Goal: Information Seeking & Learning: Find specific fact

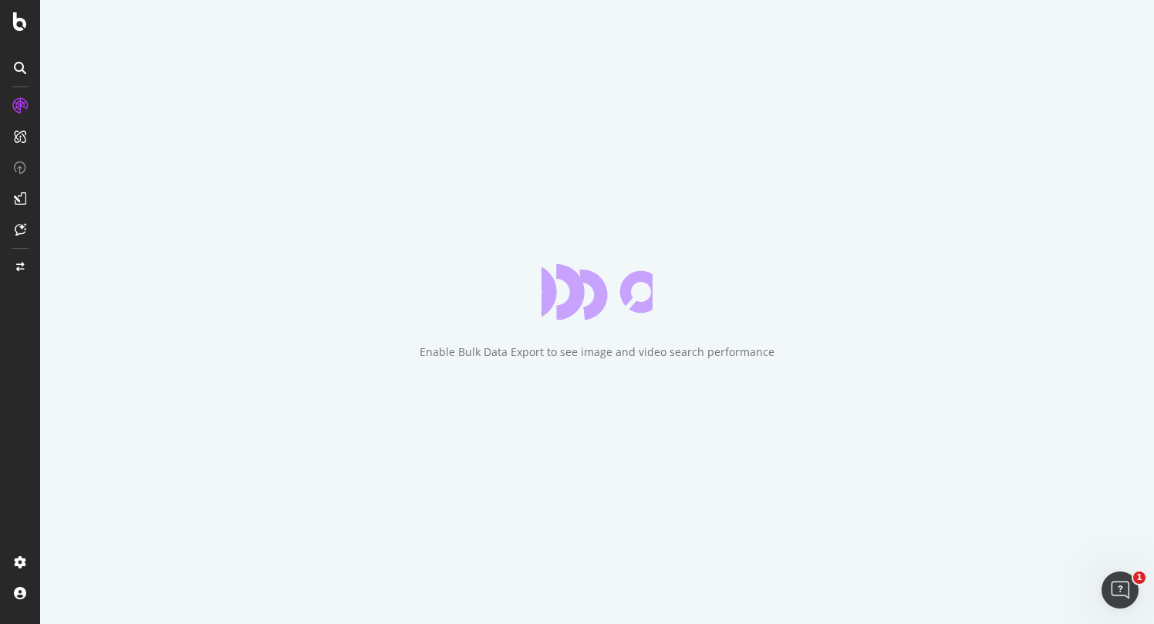
click at [634, 357] on div "Enable Bulk Data Export to see image and video search performance" at bounding box center [597, 351] width 355 height 15
click at [634, 358] on div "Enable Bulk Data Export to see image and video search performance" at bounding box center [597, 351] width 355 height 15
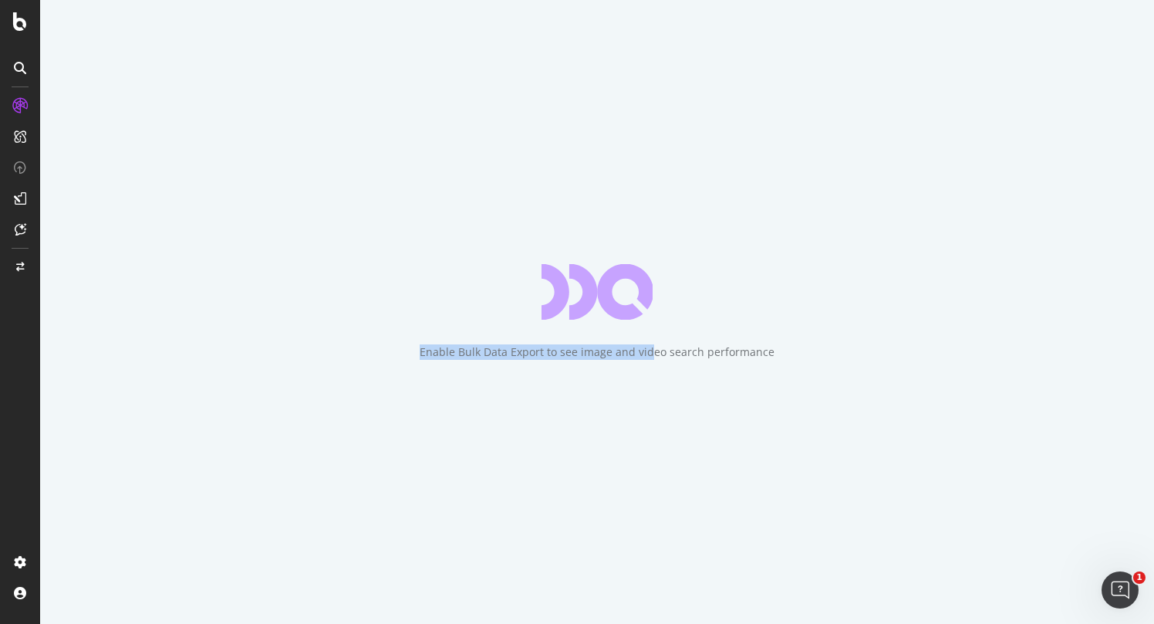
click at [652, 355] on div "Enable Bulk Data Export to see image and video search performance" at bounding box center [597, 351] width 355 height 15
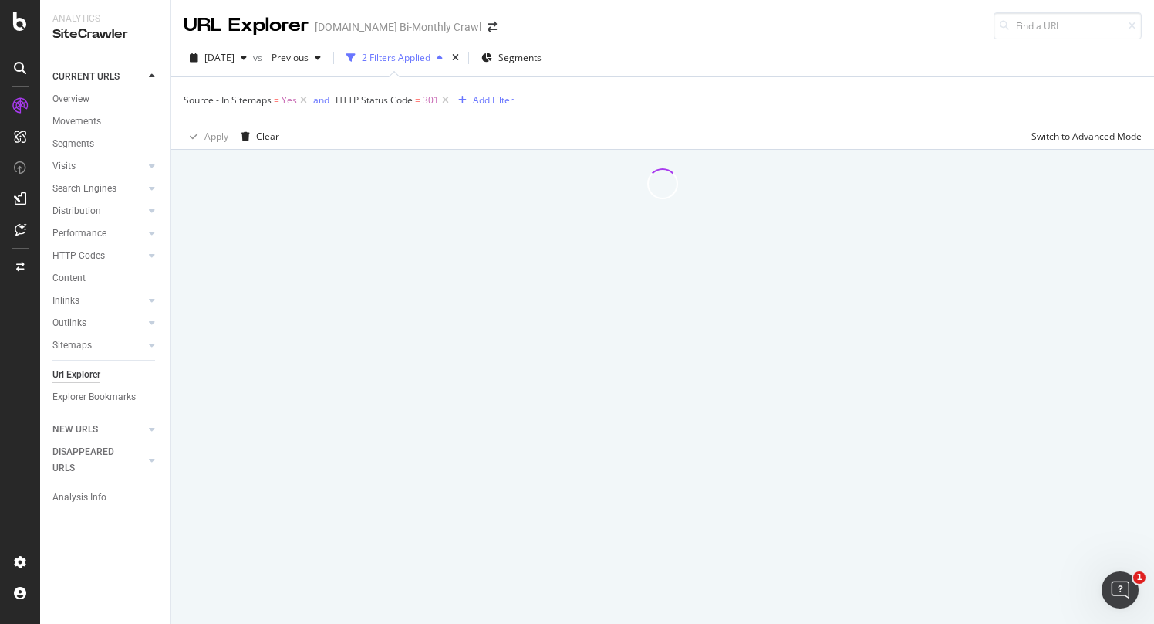
click at [809, 343] on div at bounding box center [662, 387] width 983 height 474
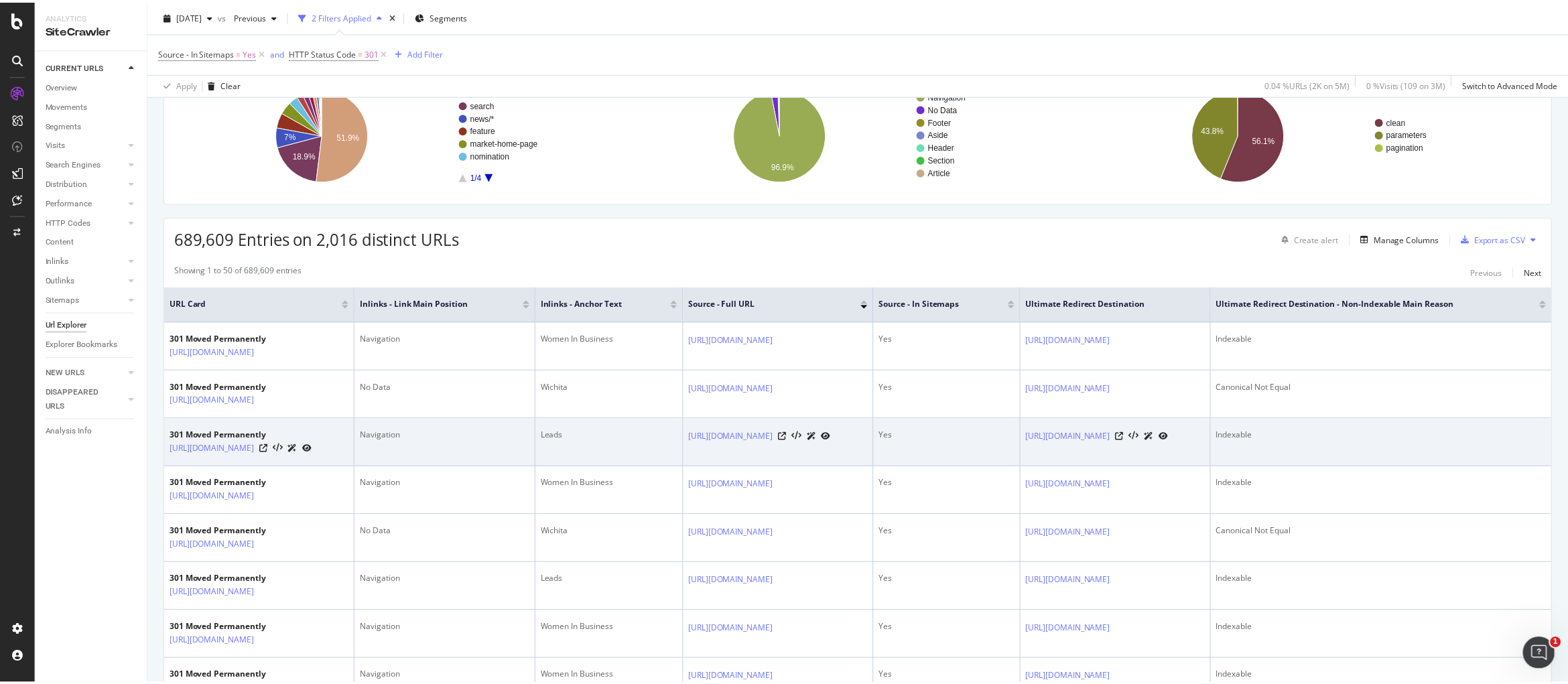
scroll to position [0, 16]
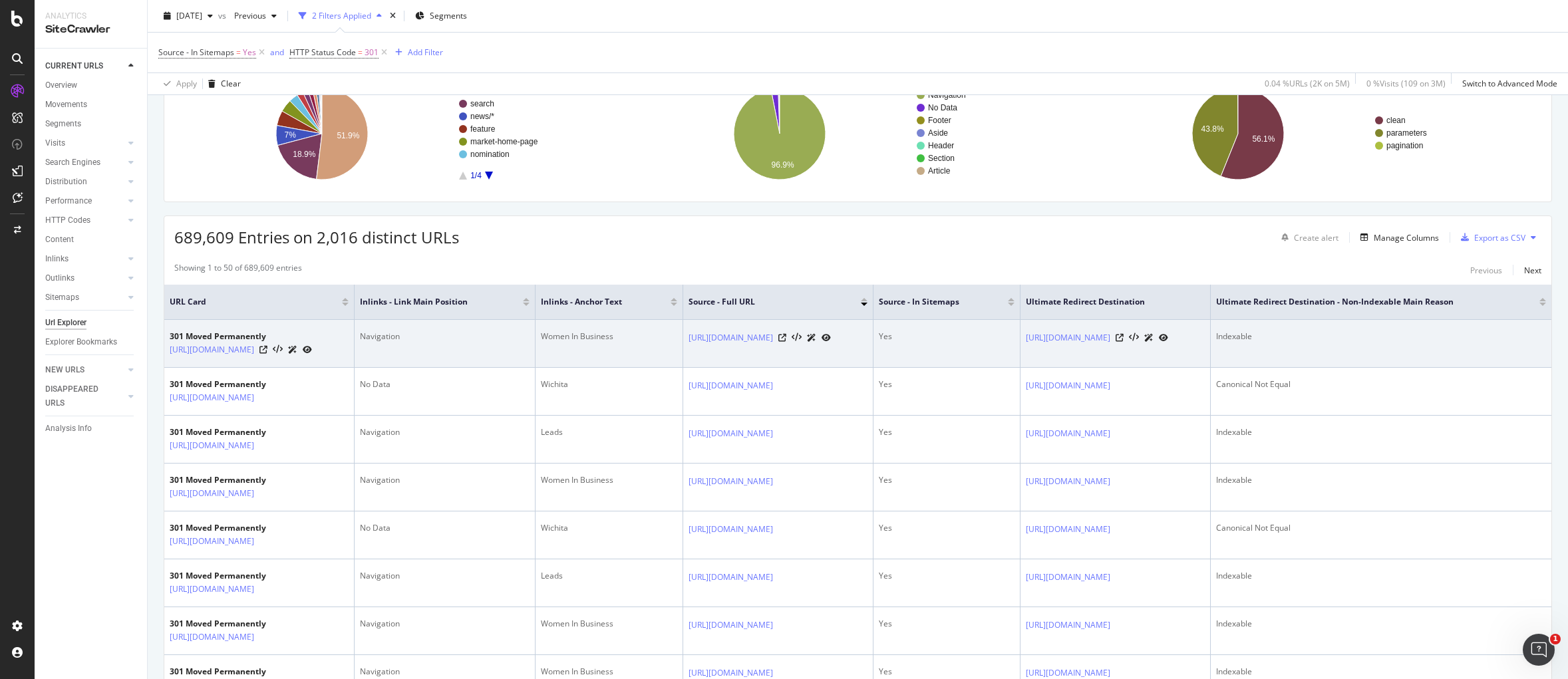
drag, startPoint x: 698, startPoint y: 339, endPoint x: 902, endPoint y: 347, distance: 204.2
click at [873, 347] on td "[URL][DOMAIN_NAME]" at bounding box center [778, 344] width 191 height 48
copy link "[URL][DOMAIN_NAME]"
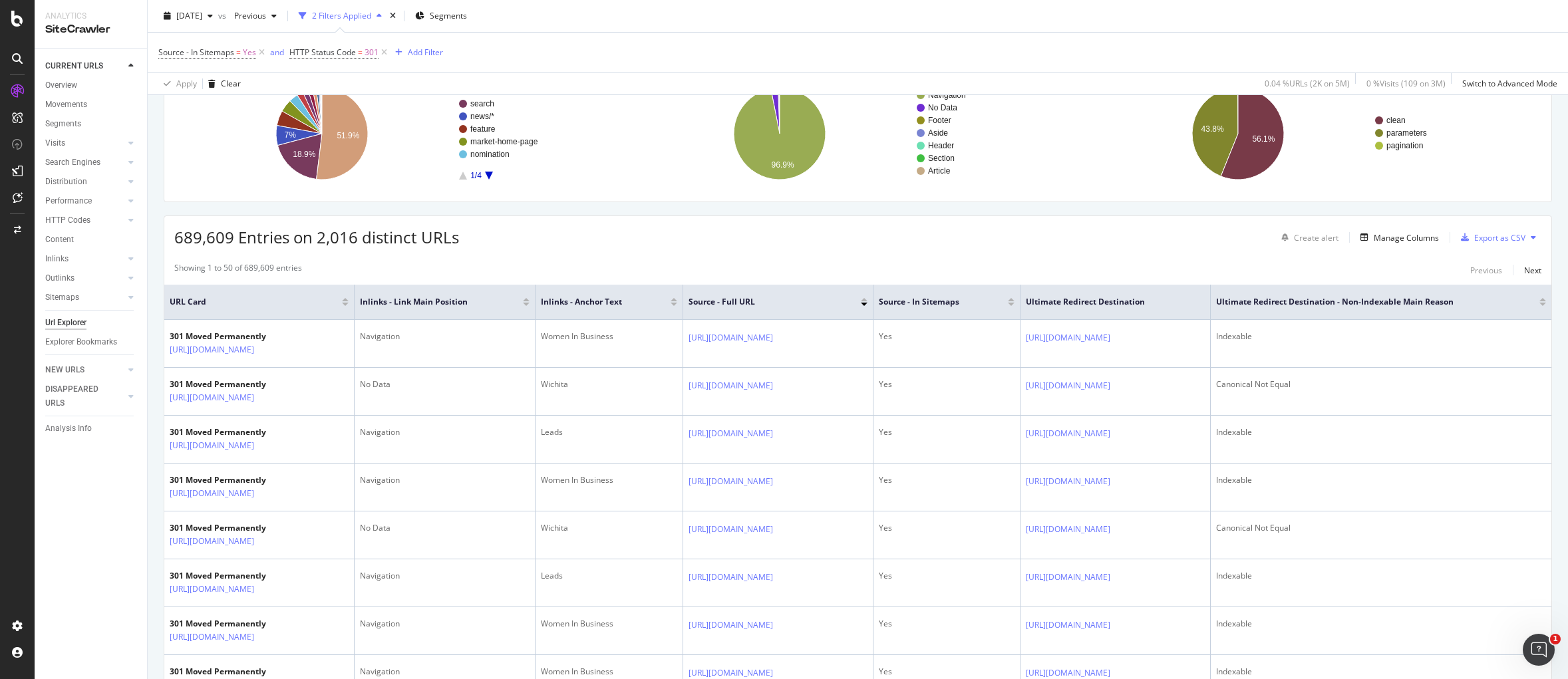
click at [583, 262] on div "Showing 1 to 50 of 689,609 entries Previous Next" at bounding box center [858, 270] width 1387 height 16
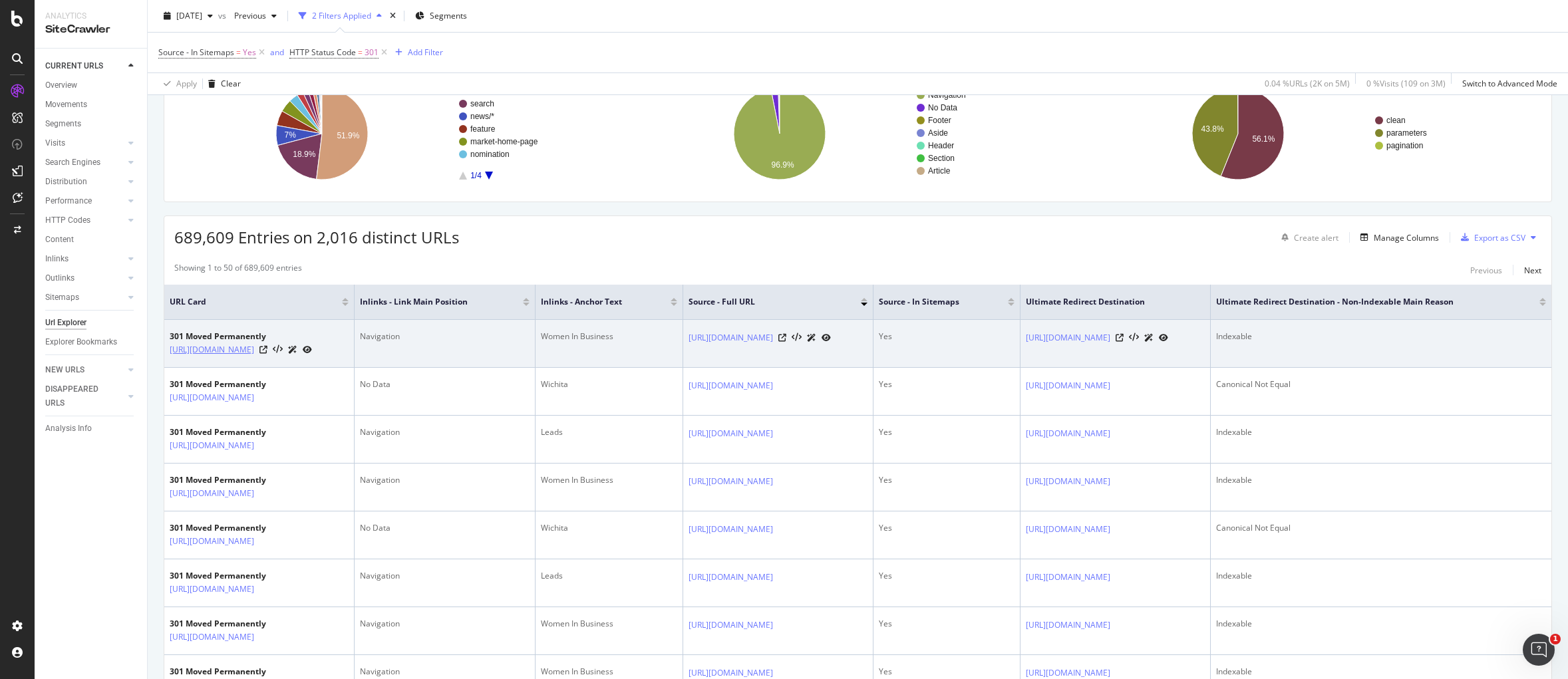
click at [254, 347] on link "[URL][DOMAIN_NAME]" at bounding box center [212, 349] width 84 height 13
drag, startPoint x: 167, startPoint y: 350, endPoint x: 384, endPoint y: 352, distance: 217.0
click at [353, 352] on td "301 Moved Permanently [URL][DOMAIN_NAME]" at bounding box center [259, 344] width 189 height 48
copy link "[URL][DOMAIN_NAME]"
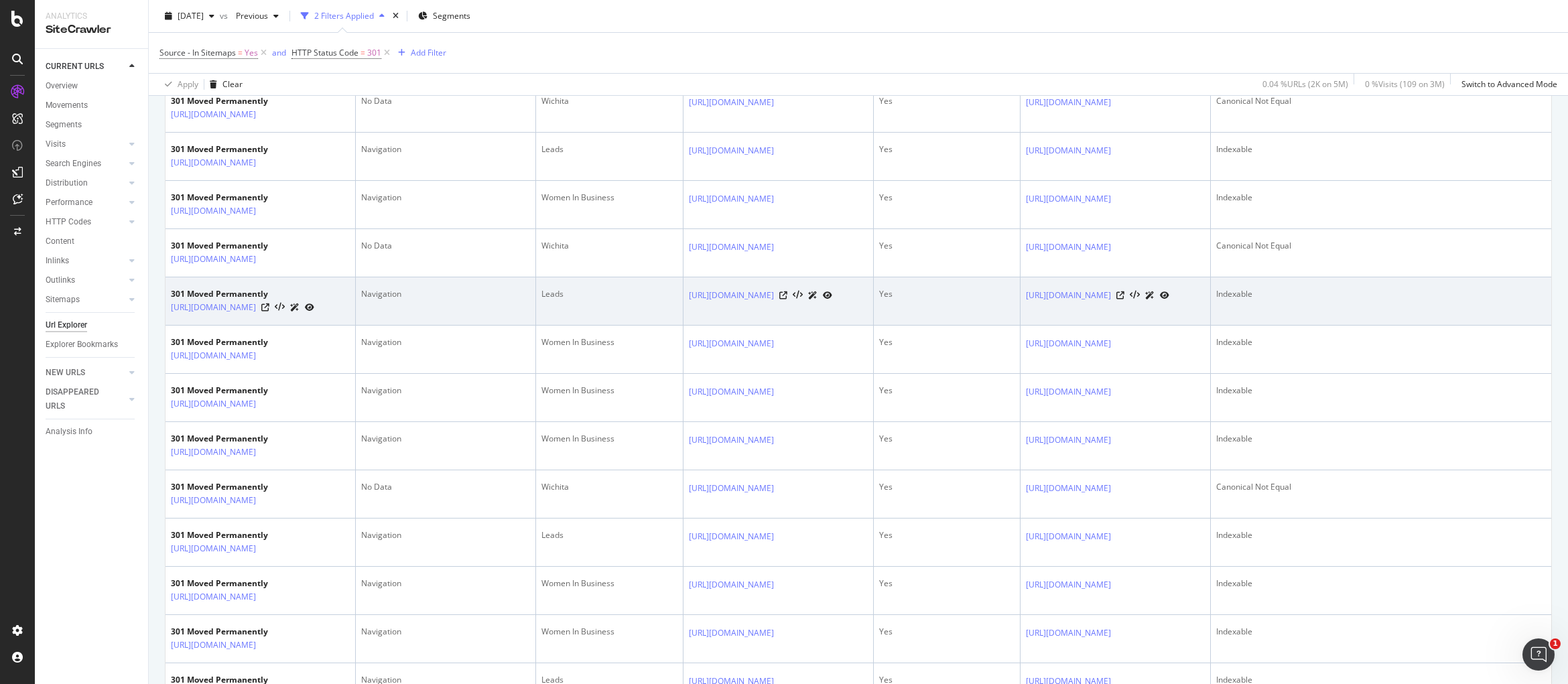
scroll to position [32, 0]
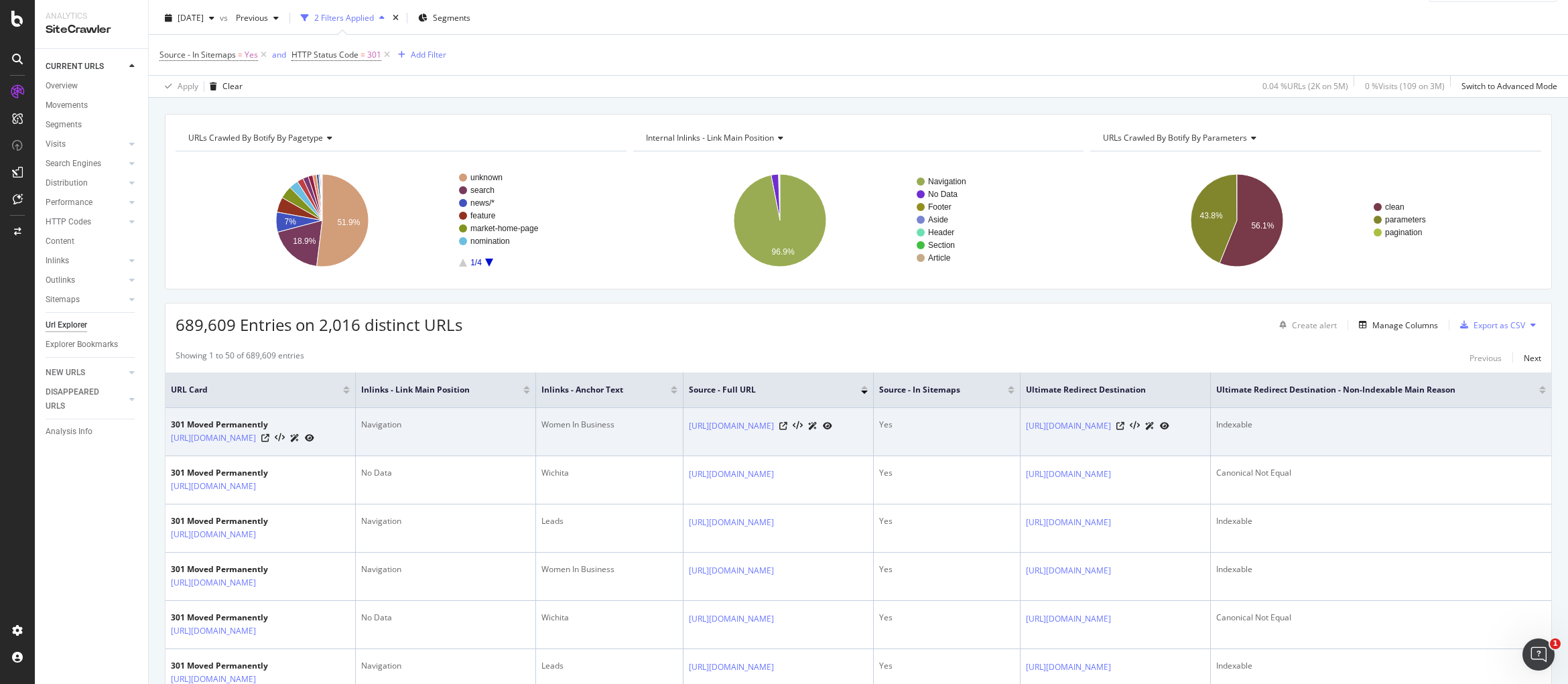
drag, startPoint x: 718, startPoint y: 418, endPoint x: 954, endPoint y: 420, distance: 236.0
click at [873, 420] on td "[URL][DOMAIN_NAME]" at bounding box center [778, 432] width 190 height 49
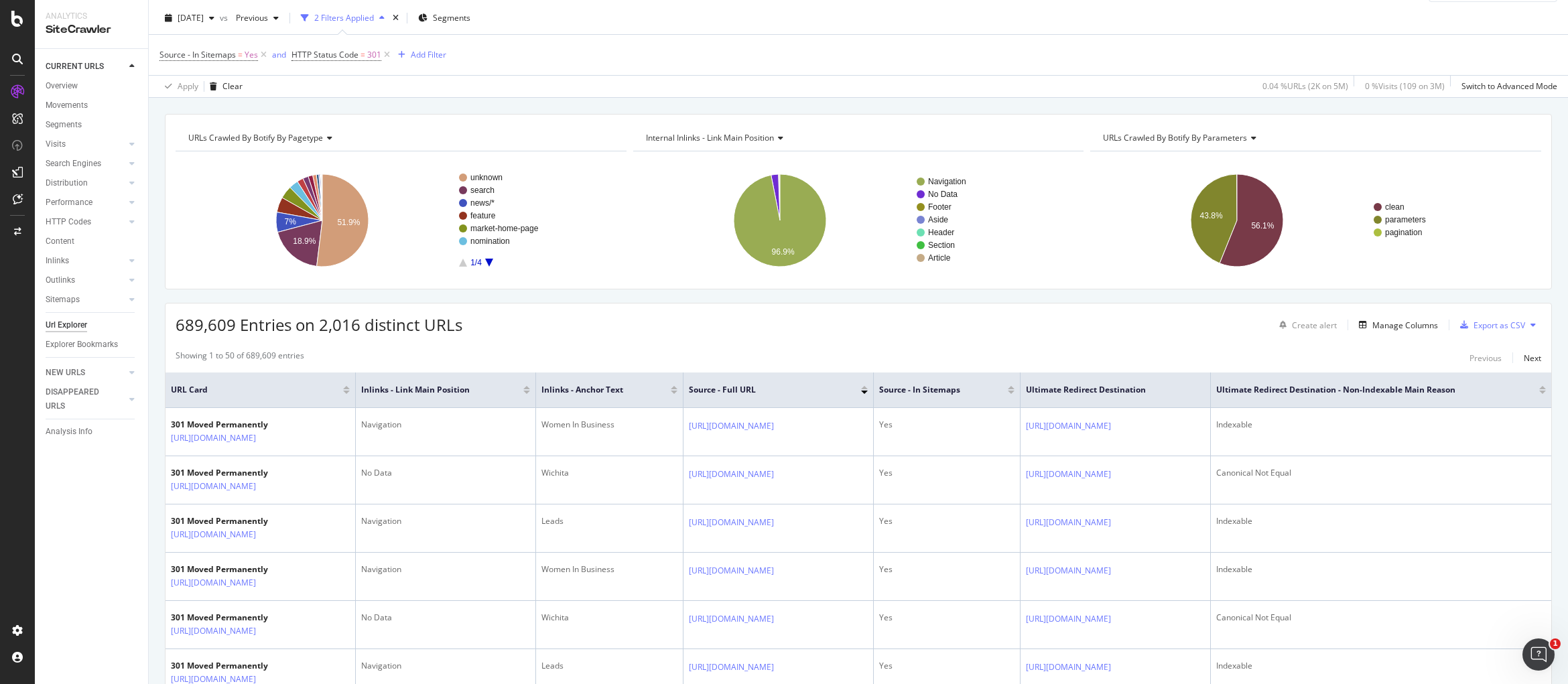
copy link "[URL][DOMAIN_NAME]"
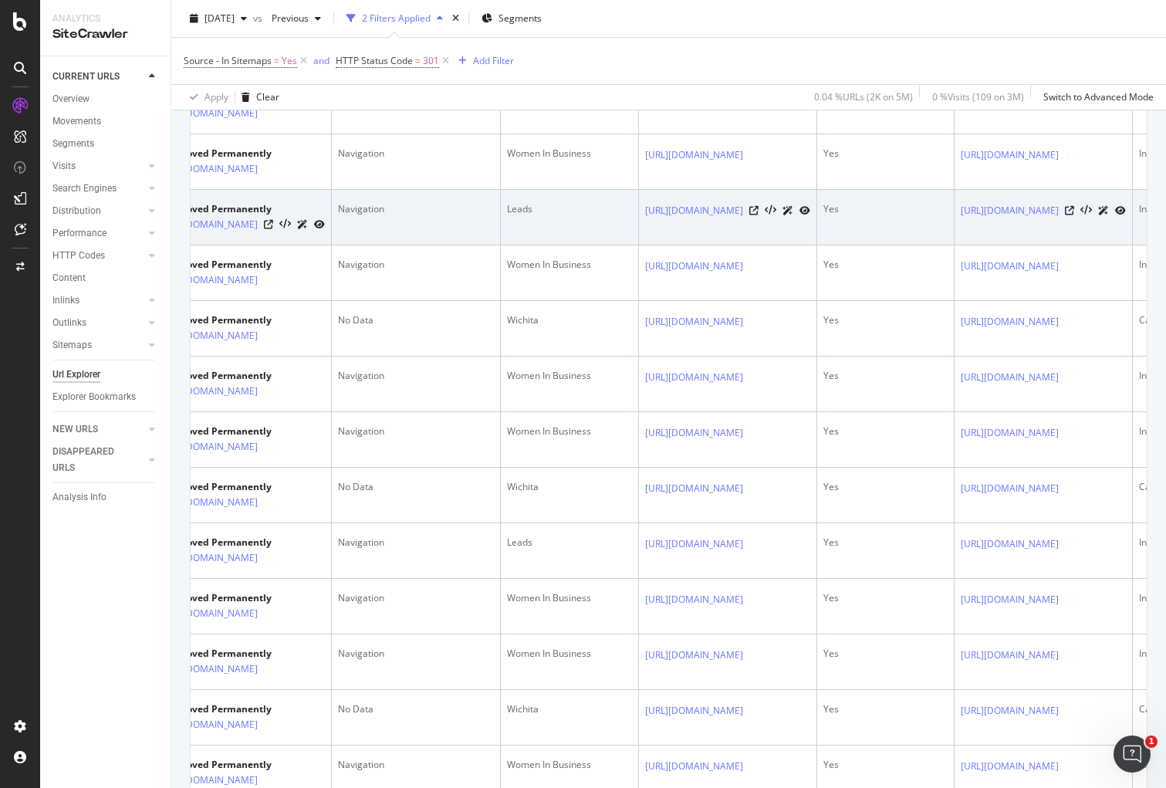
scroll to position [0, 0]
